Goal: Book appointment/travel/reservation

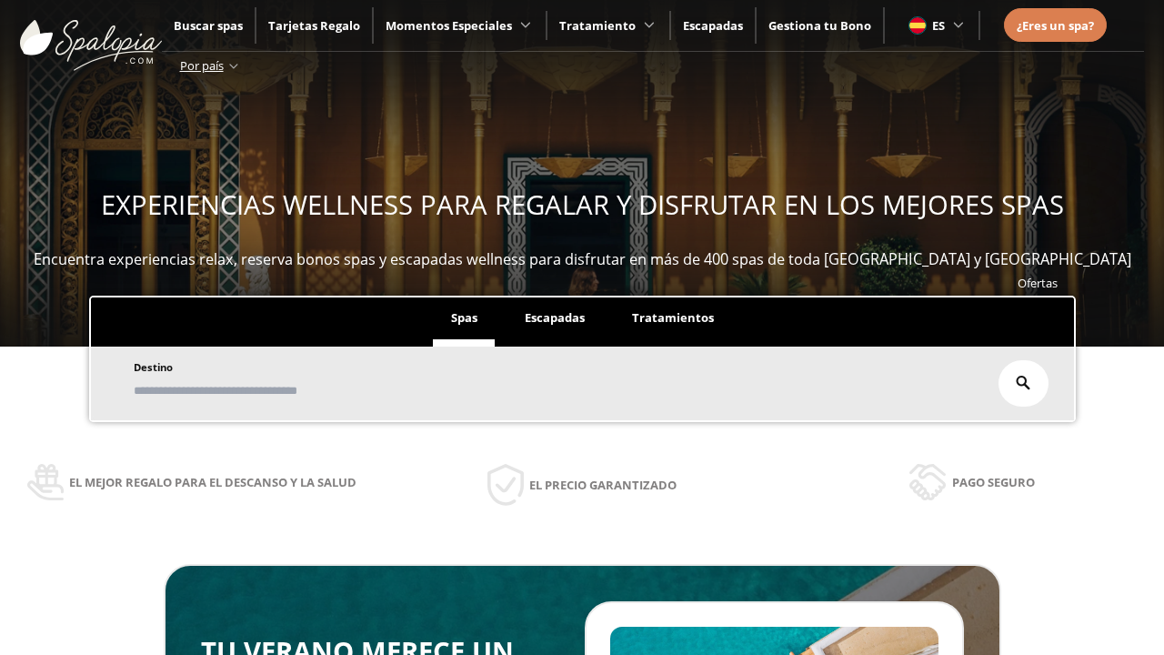
click at [555, 309] on span "Escapadas" at bounding box center [555, 317] width 60 height 16
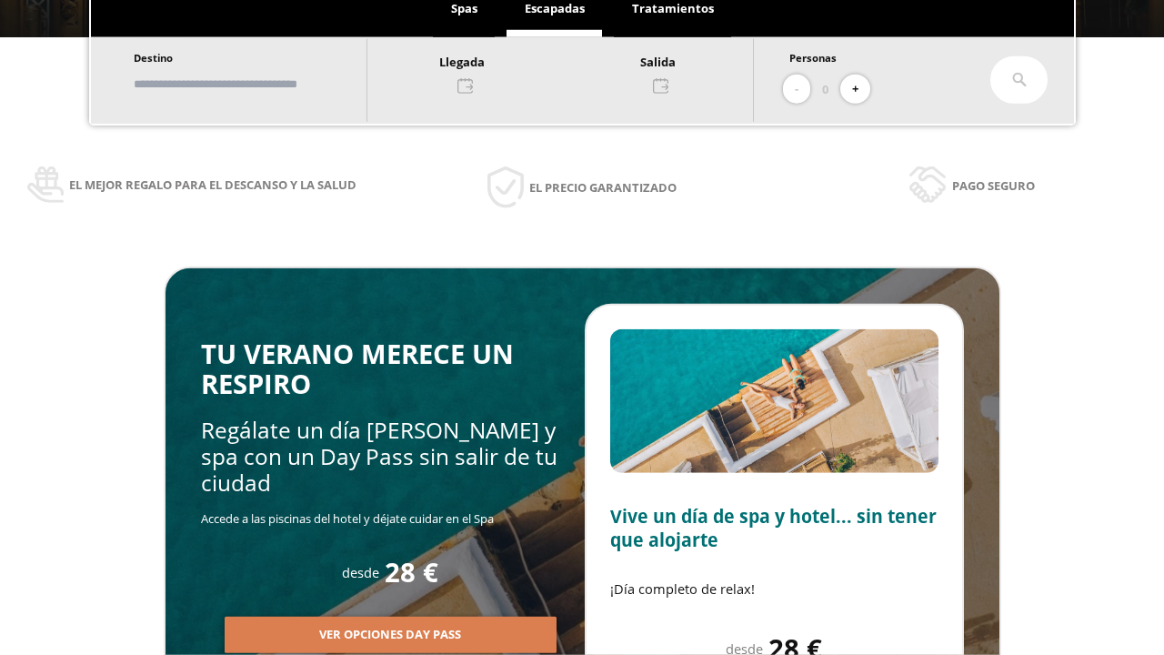
click at [256, 84] on input "text" at bounding box center [241, 84] width 226 height 32
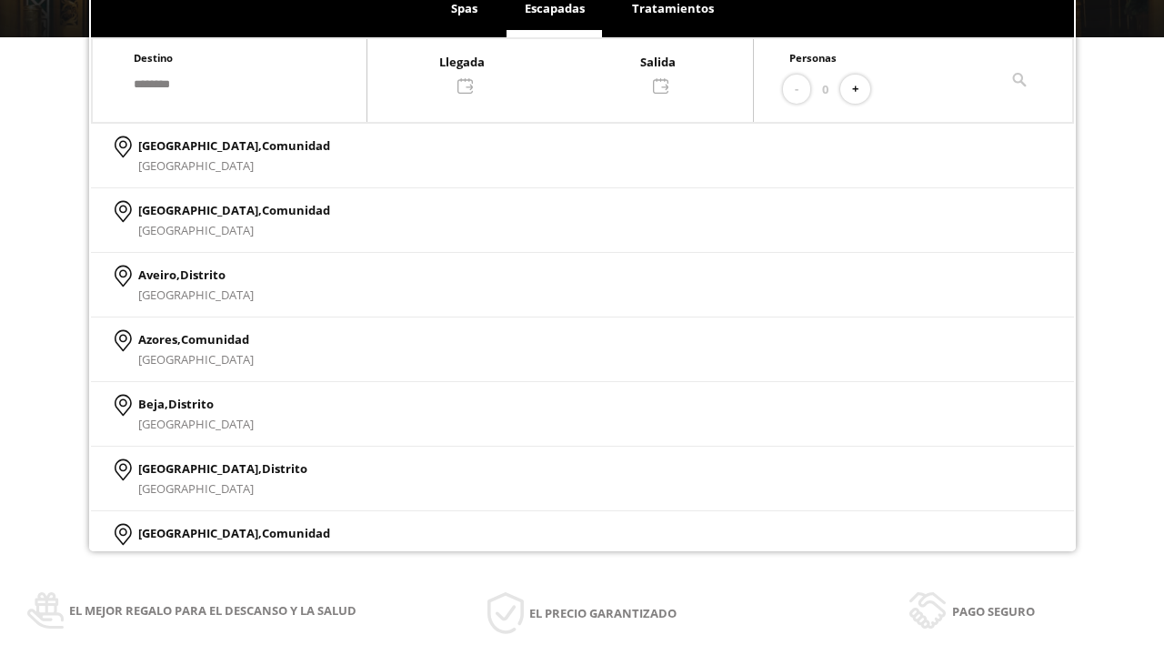
click at [578, 72] on div at bounding box center [559, 73] width 385 height 44
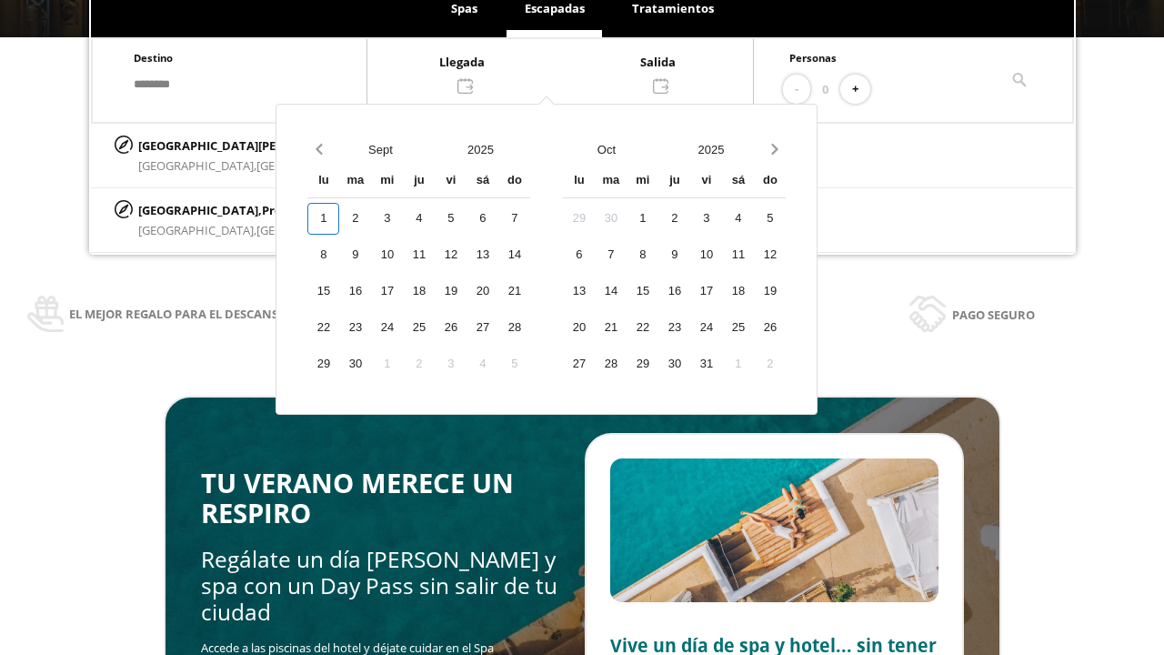
click at [403, 235] on div "3" at bounding box center [387, 219] width 32 height 32
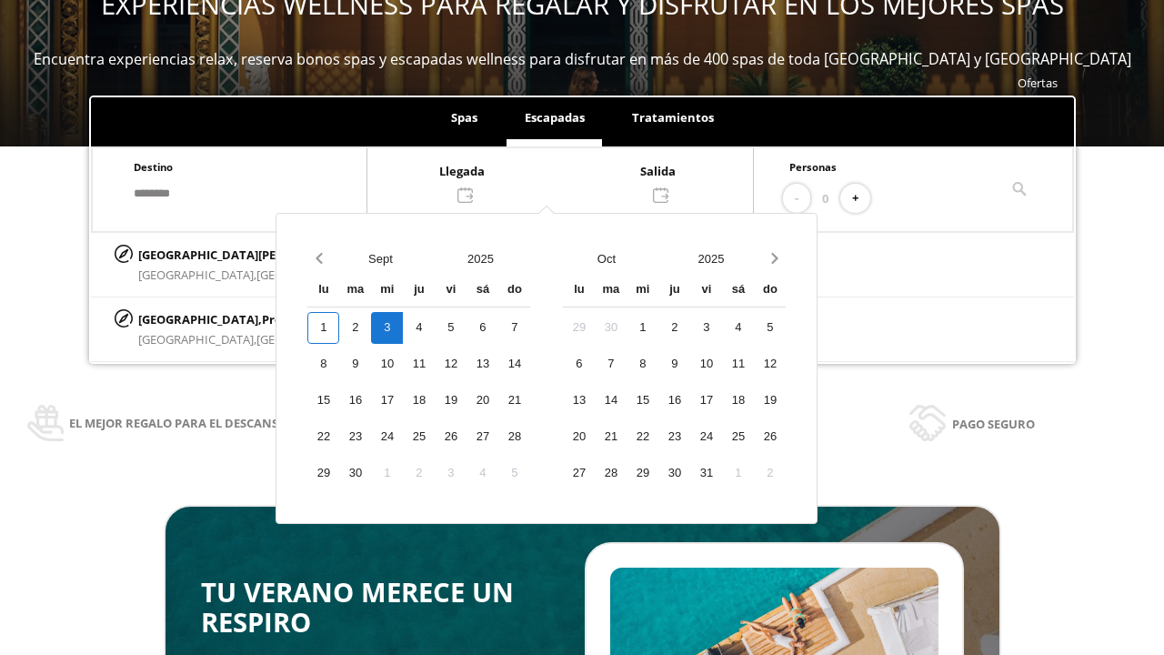
click at [435, 327] on div "4" at bounding box center [419, 328] width 32 height 32
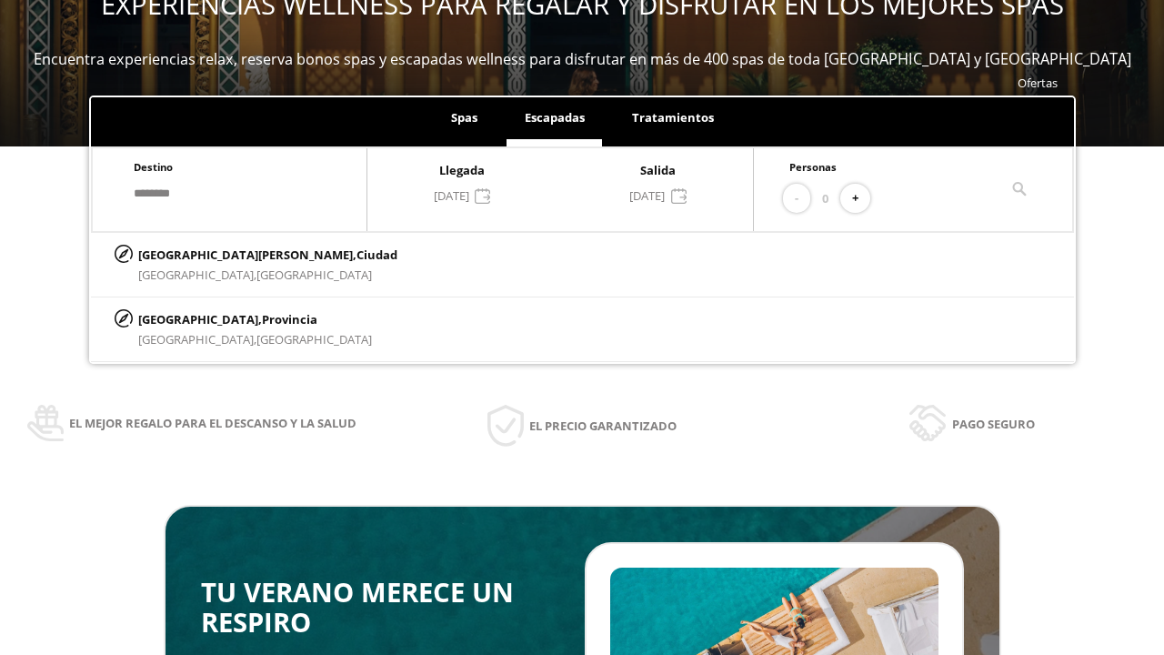
click at [861, 198] on button "+" at bounding box center [855, 199] width 30 height 30
click at [228, 254] on p "[GEOGRAPHIC_DATA][PERSON_NAME], [GEOGRAPHIC_DATA]" at bounding box center [267, 255] width 259 height 20
type input "**********"
